Goal: Task Accomplishment & Management: Manage account settings

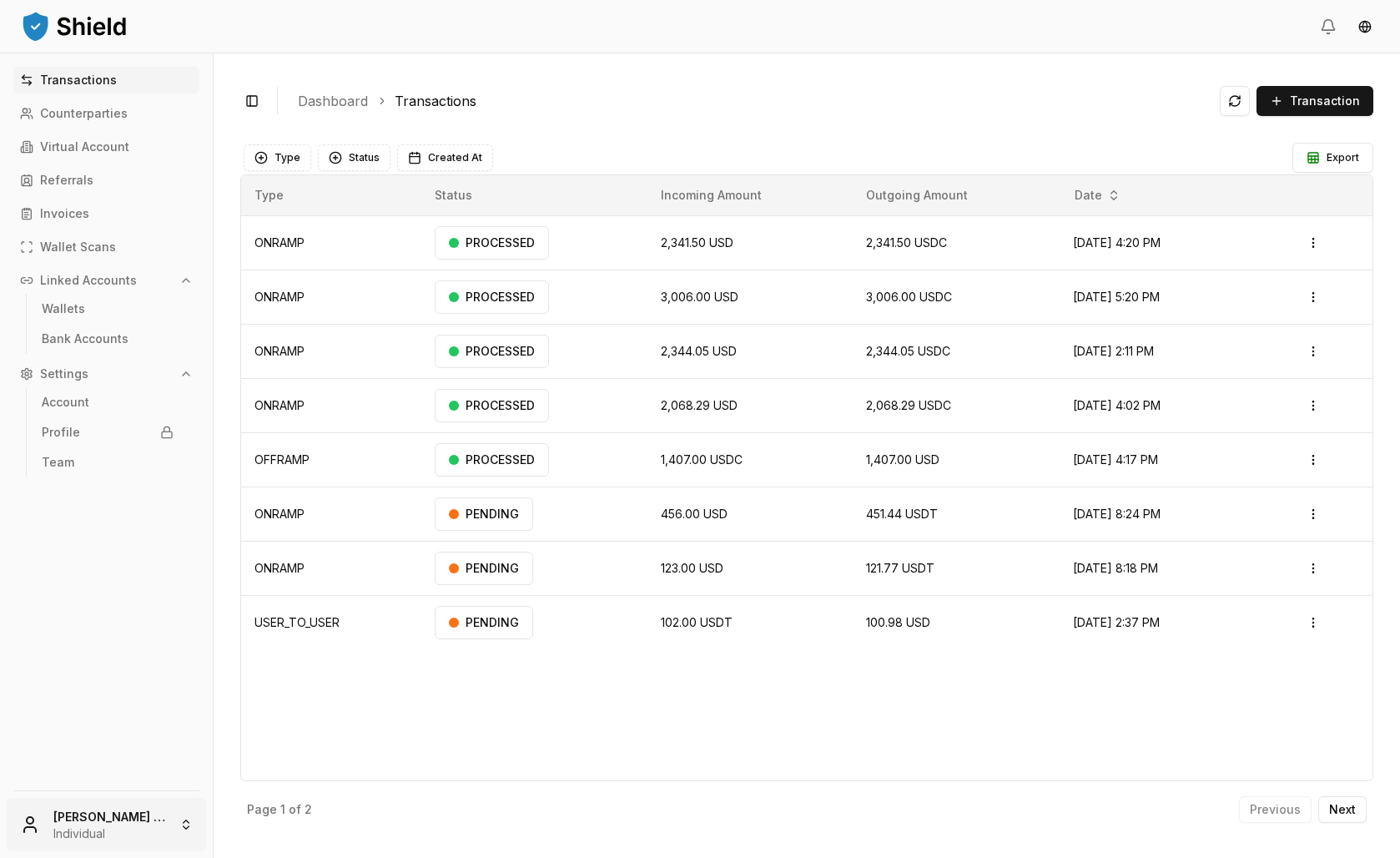
click at [129, 819] on html "Transactions Counterparties Virtual Account Referrals Invoices Wallet Scans Lin…" at bounding box center [700, 429] width 1400 height 858
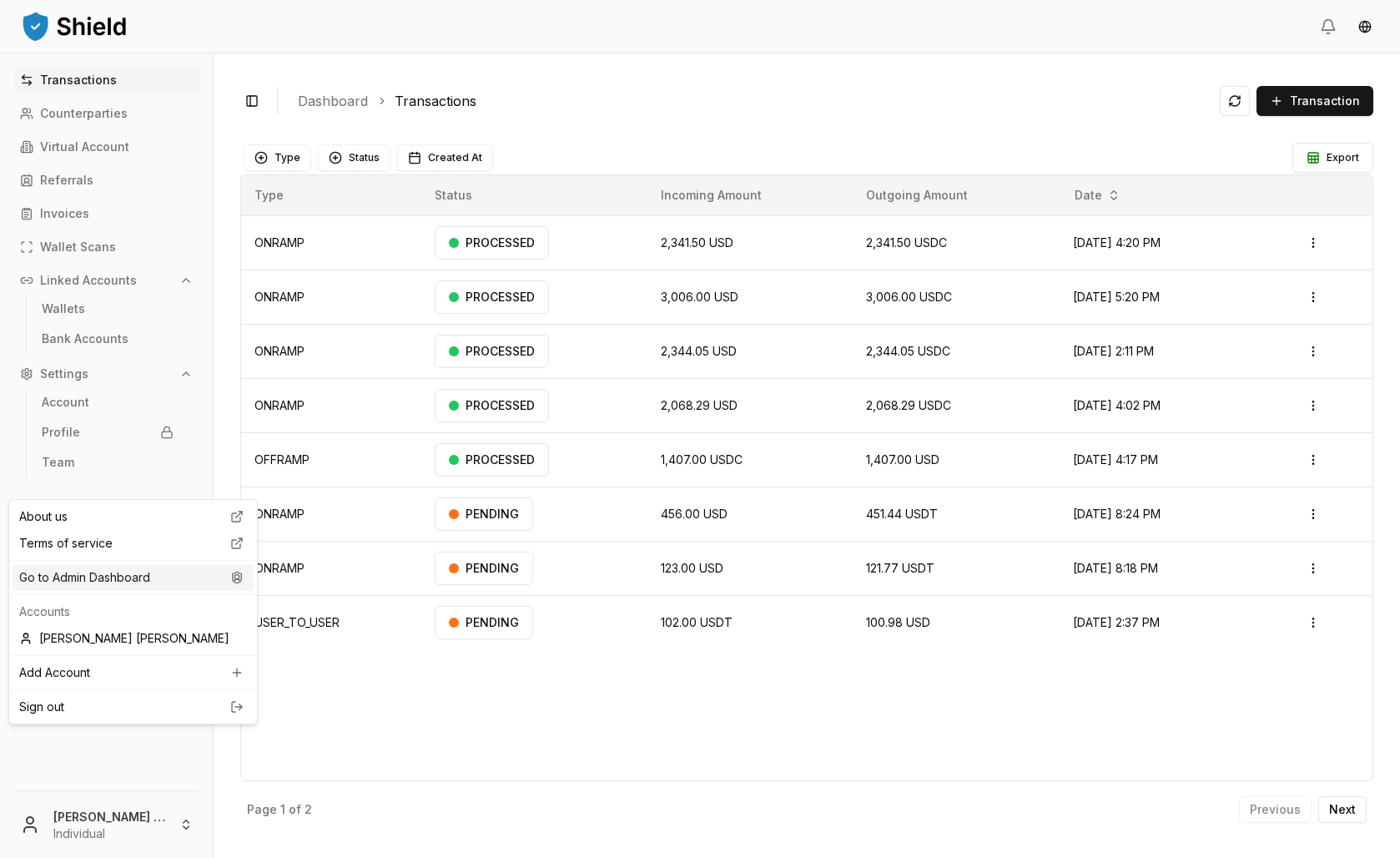
click at [130, 591] on div "Go to Admin Dashboard" at bounding box center [133, 577] width 241 height 26
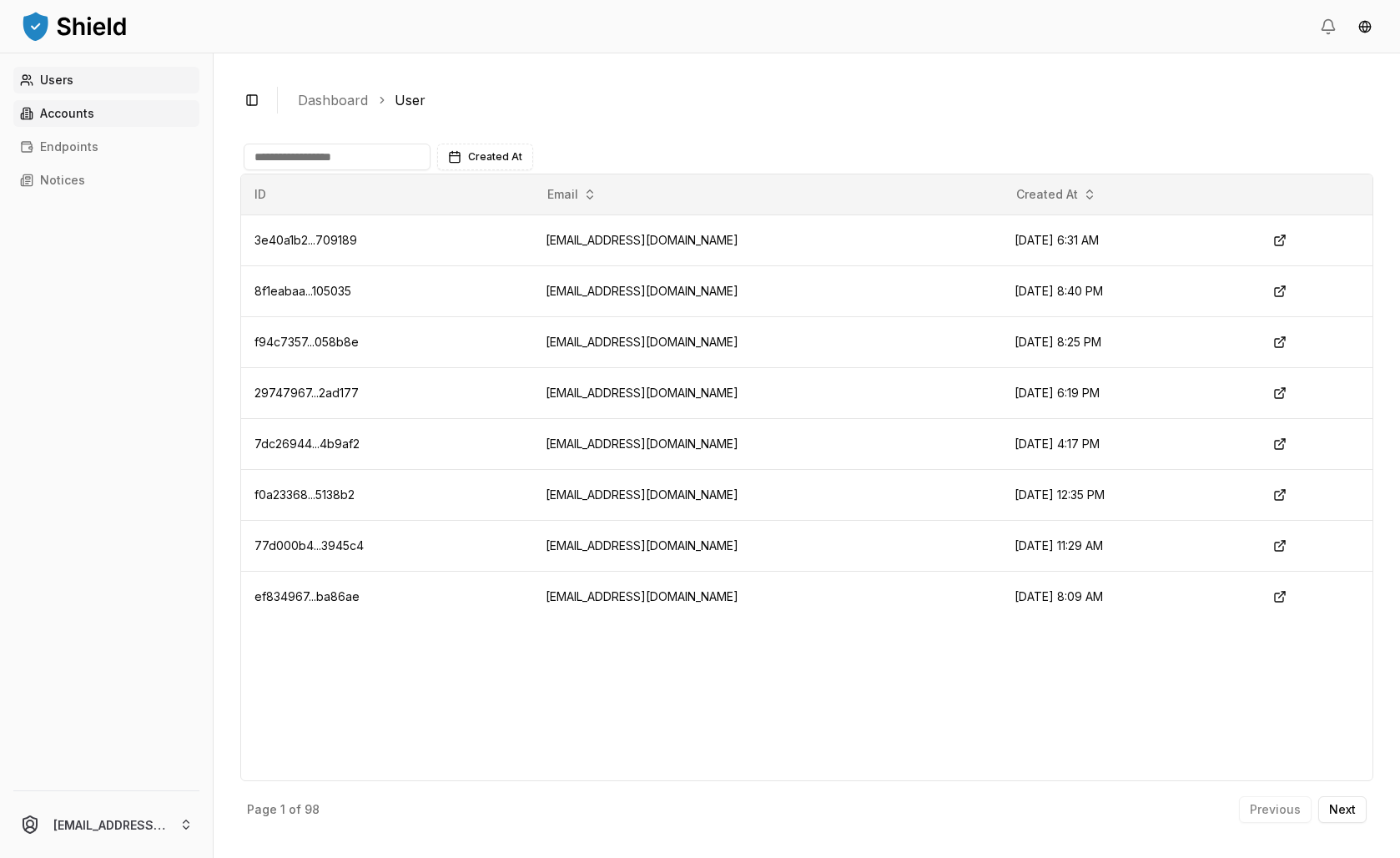
click at [144, 127] on link "Accounts" at bounding box center [107, 113] width 187 height 26
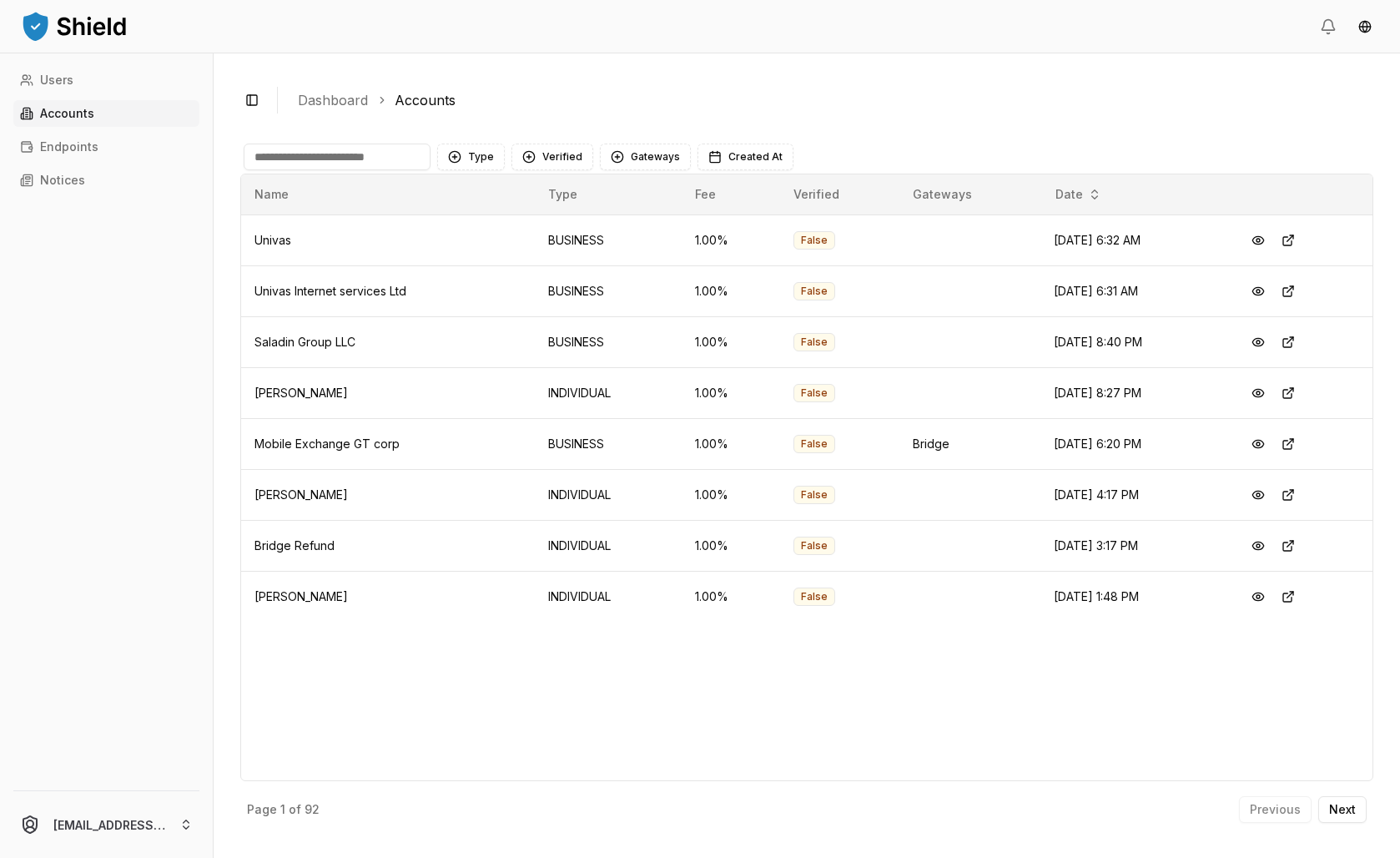
click at [386, 170] on input at bounding box center [337, 156] width 187 height 26
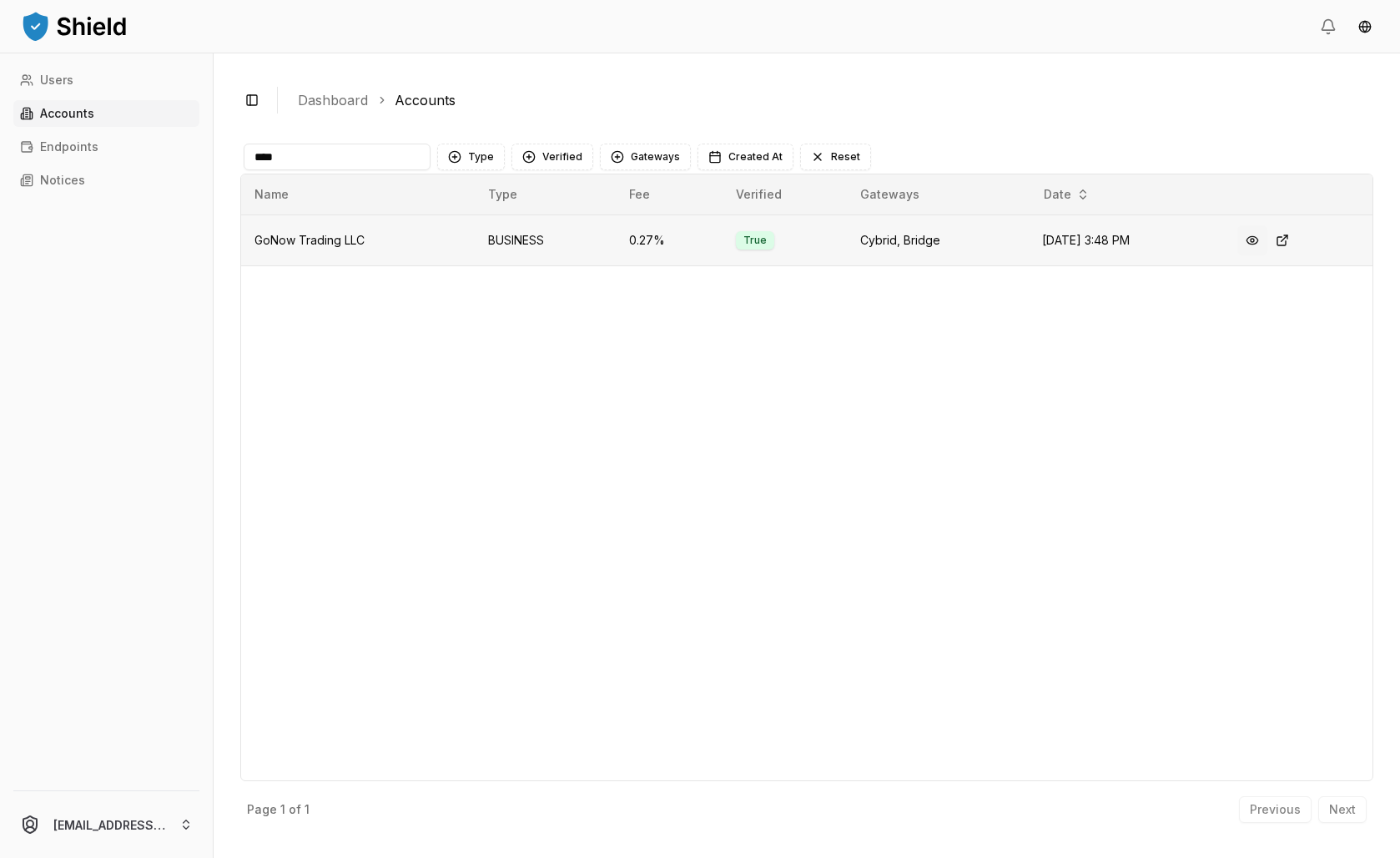
type input "****"
click at [1266, 256] on button at bounding box center [1252, 240] width 30 height 30
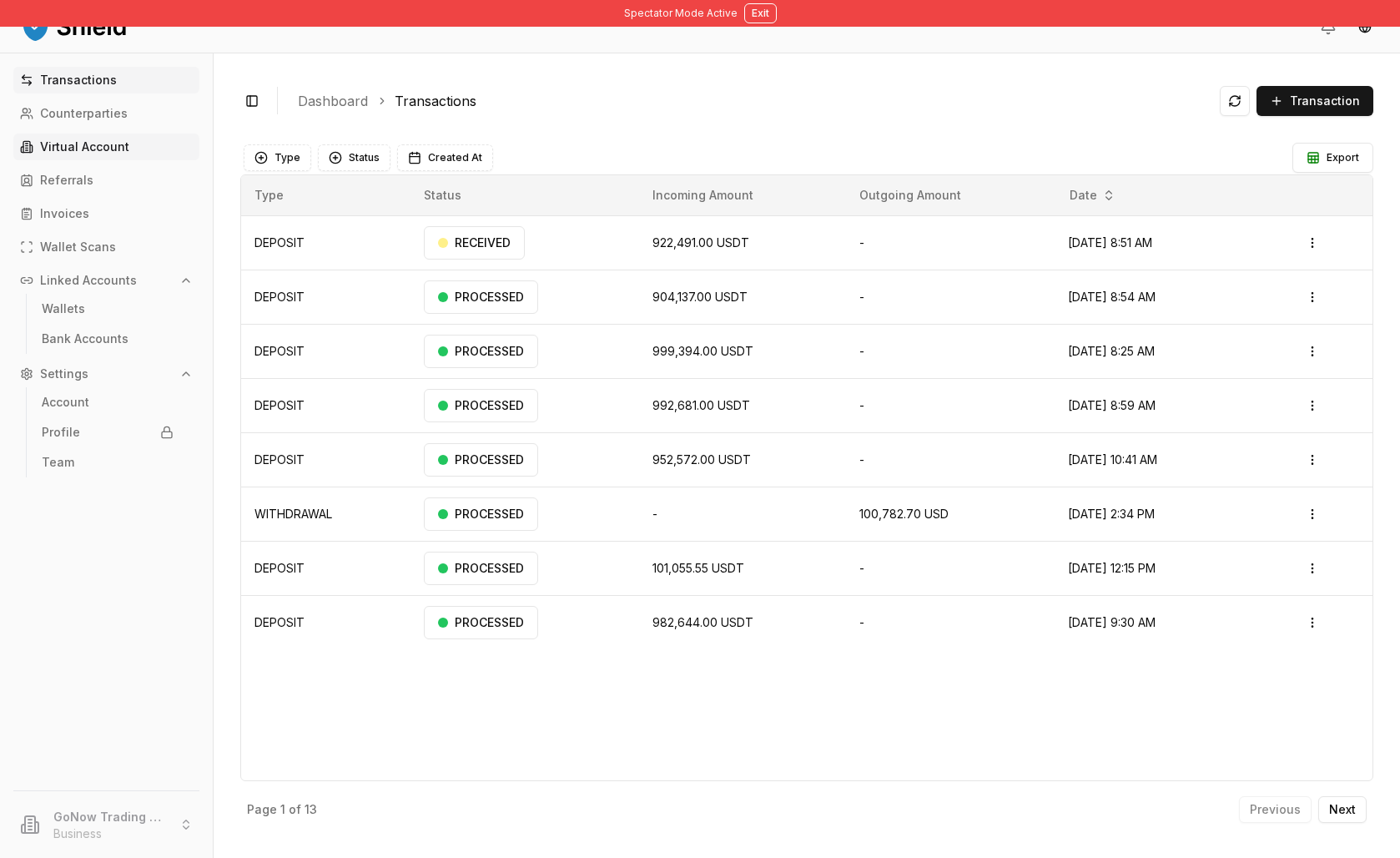
click at [116, 160] on link "Virtual Account" at bounding box center [107, 146] width 187 height 26
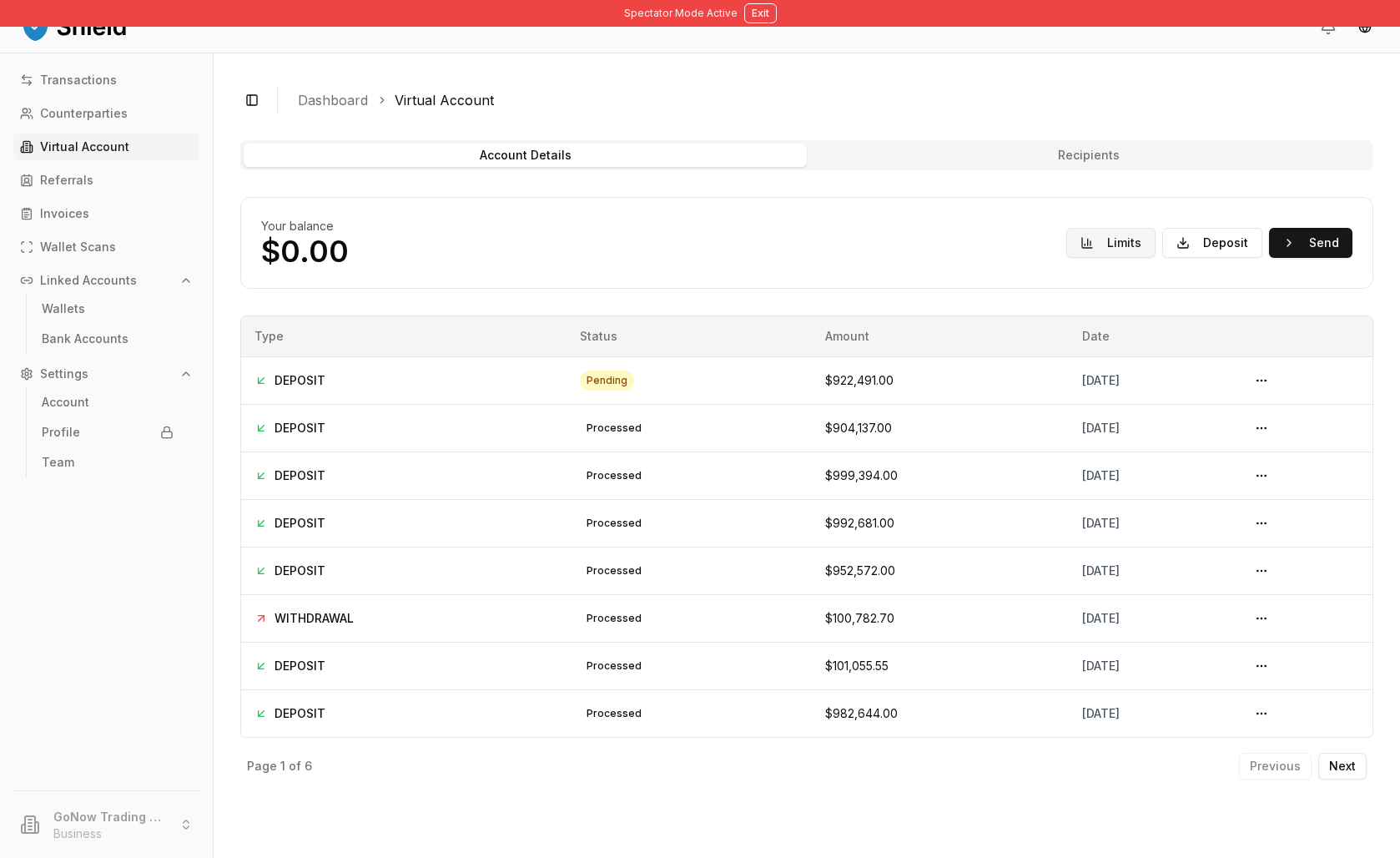
click at [1067, 257] on button "Limits" at bounding box center [1111, 242] width 89 height 30
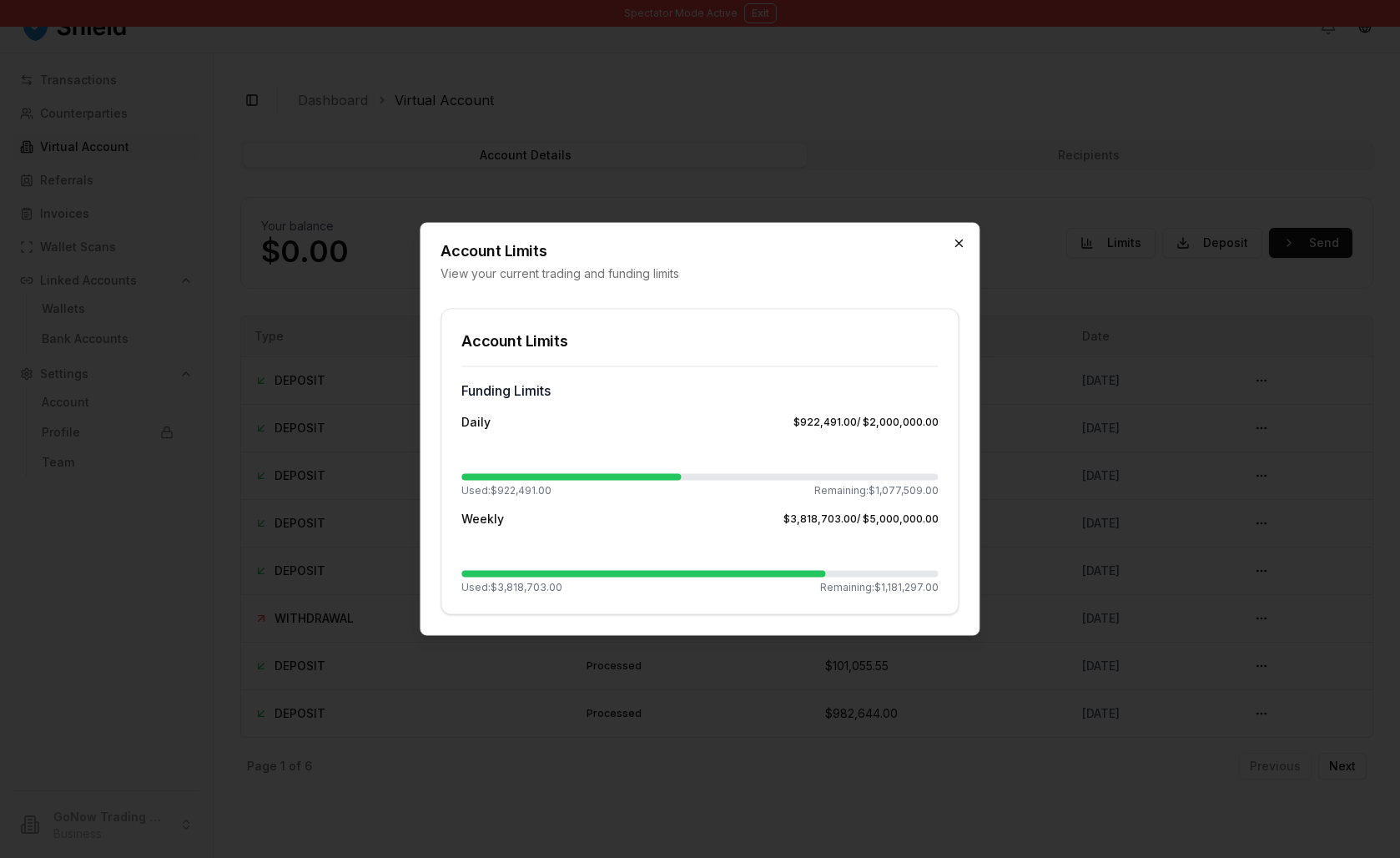
click at [958, 237] on icon "button" at bounding box center [960, 244] width 14 height 14
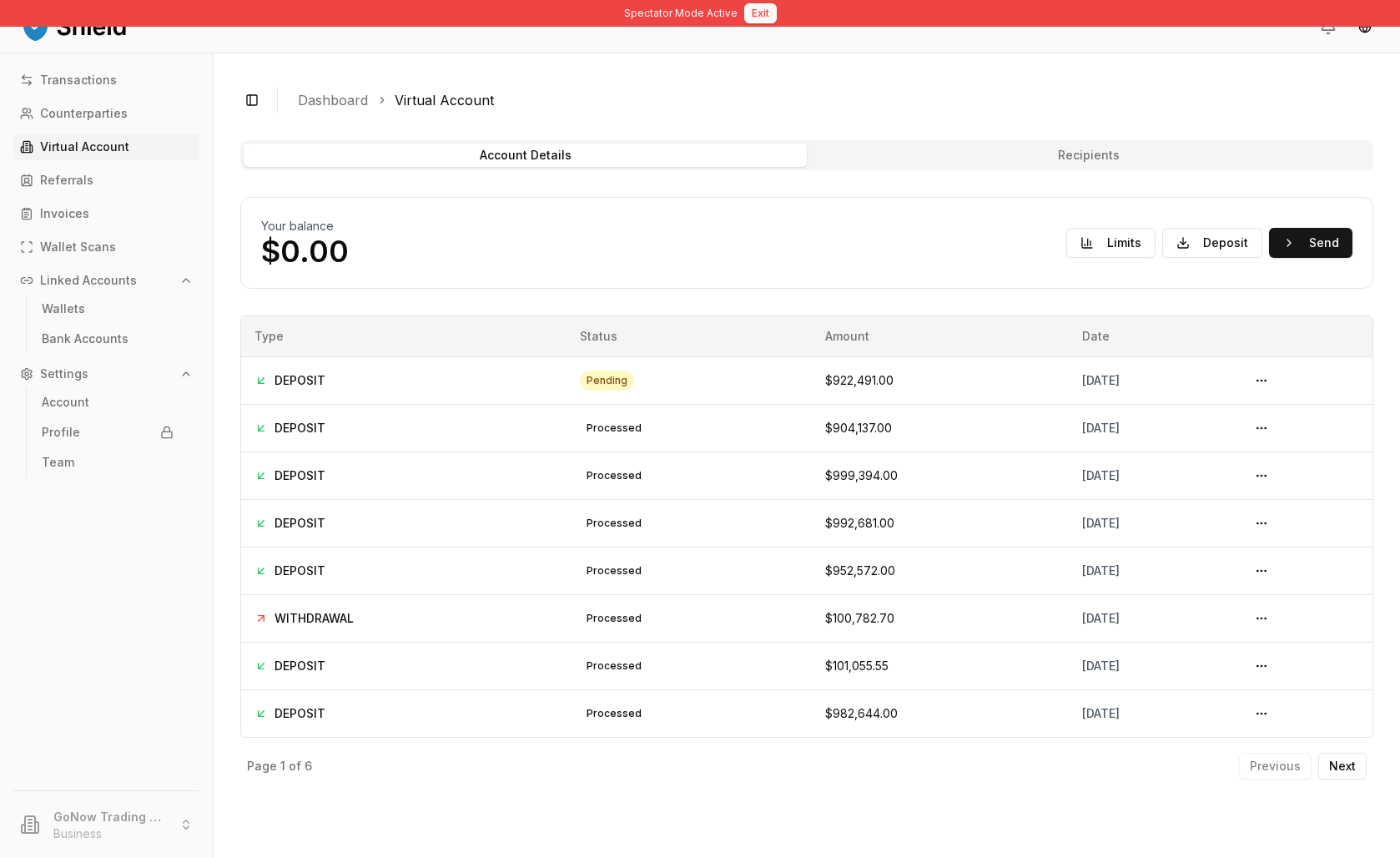
click at [769, 17] on button "Exit" at bounding box center [760, 13] width 32 height 20
